Goal: Task Accomplishment & Management: Use online tool/utility

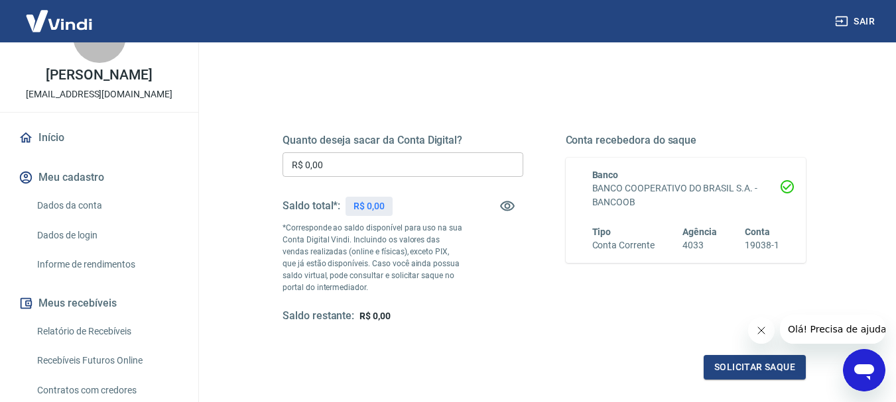
scroll to position [66, 0]
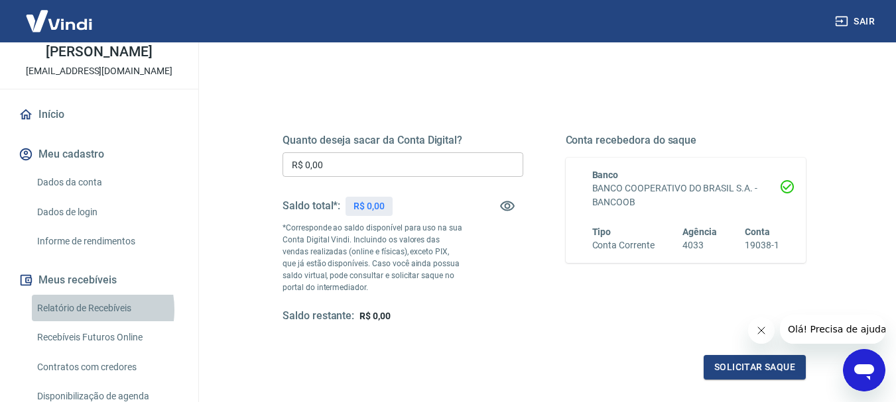
click at [81, 322] on link "Relatório de Recebíveis" at bounding box center [107, 308] width 151 height 27
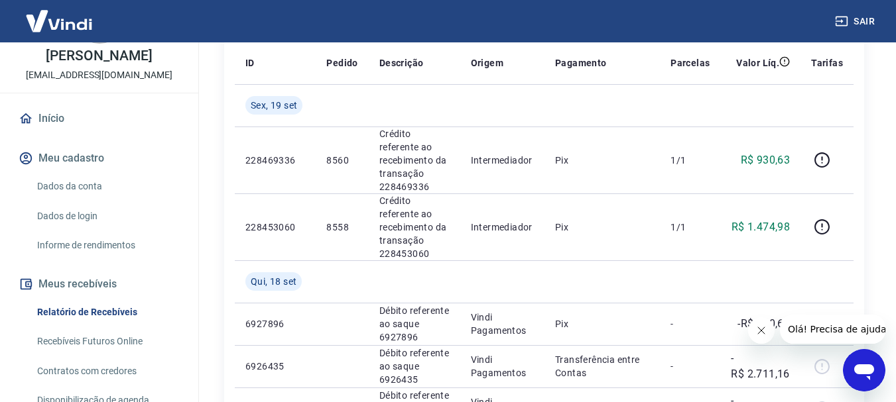
scroll to position [133, 0]
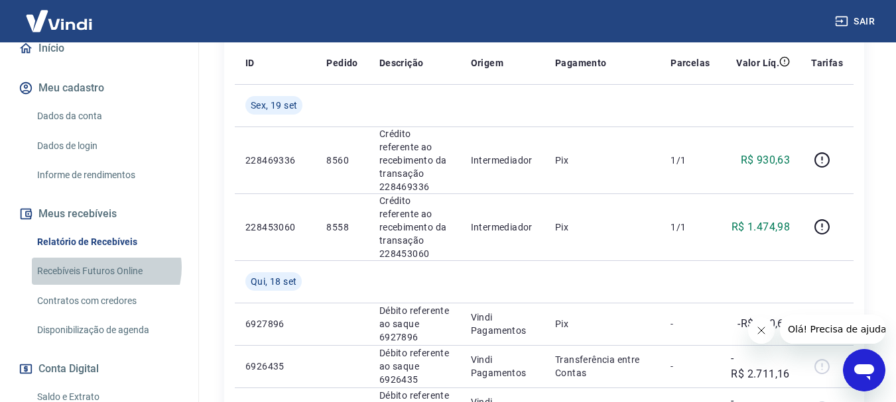
click at [105, 282] on link "Recebíveis Futuros Online" at bounding box center [107, 271] width 151 height 27
